Goal: Task Accomplishment & Management: Manage account settings

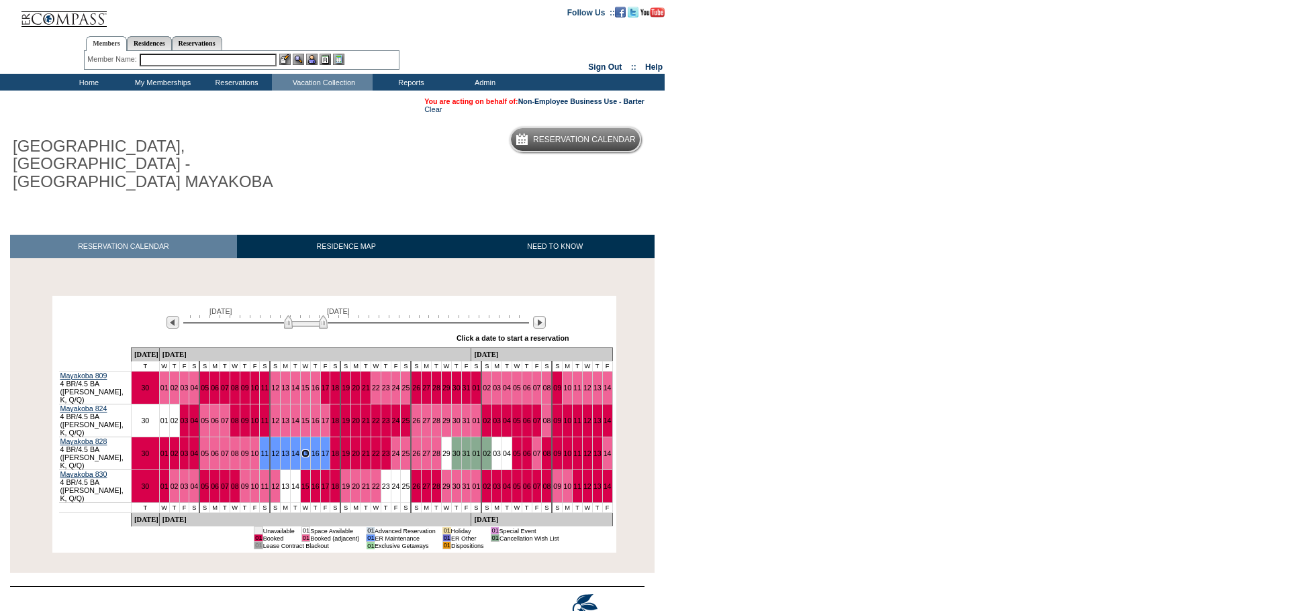
click at [301, 315] on img at bounding box center [306, 321] width 44 height 13
click at [268, 450] on link "11" at bounding box center [264, 454] width 8 height 8
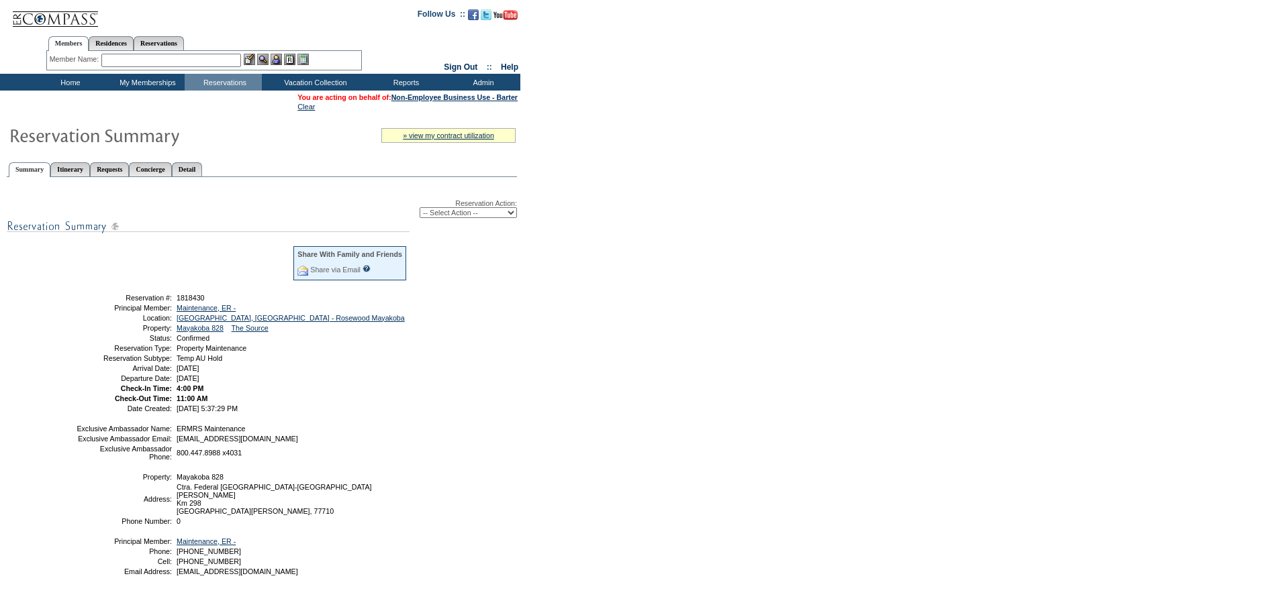
click at [465, 217] on select "-- Select Action -- Modify Reservation Dates Modify Reservation Cost Modify Occ…" at bounding box center [467, 212] width 97 height 11
select select "CancelRes"
click at [419, 210] on select "-- Select Action -- Modify Reservation Dates Modify Reservation Cost Modify Occ…" at bounding box center [467, 212] width 97 height 11
